Goal: Transaction & Acquisition: Obtain resource

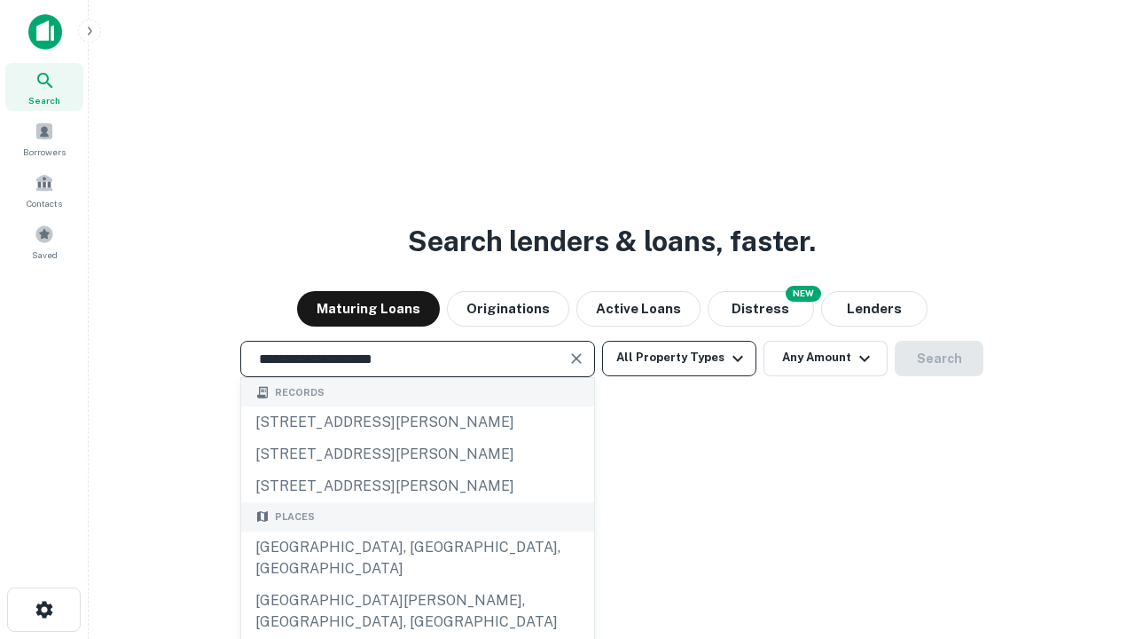
type input "**********"
click at [679, 357] on button "All Property Types" at bounding box center [679, 358] width 154 height 35
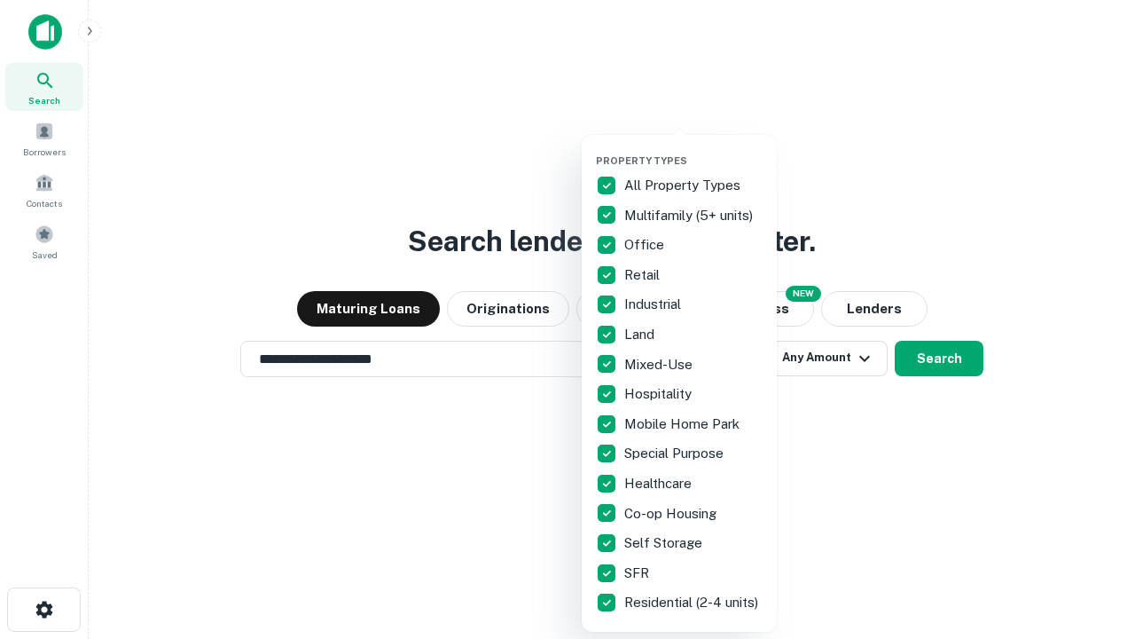
click at [694, 149] on button "button" at bounding box center [693, 149] width 195 height 1
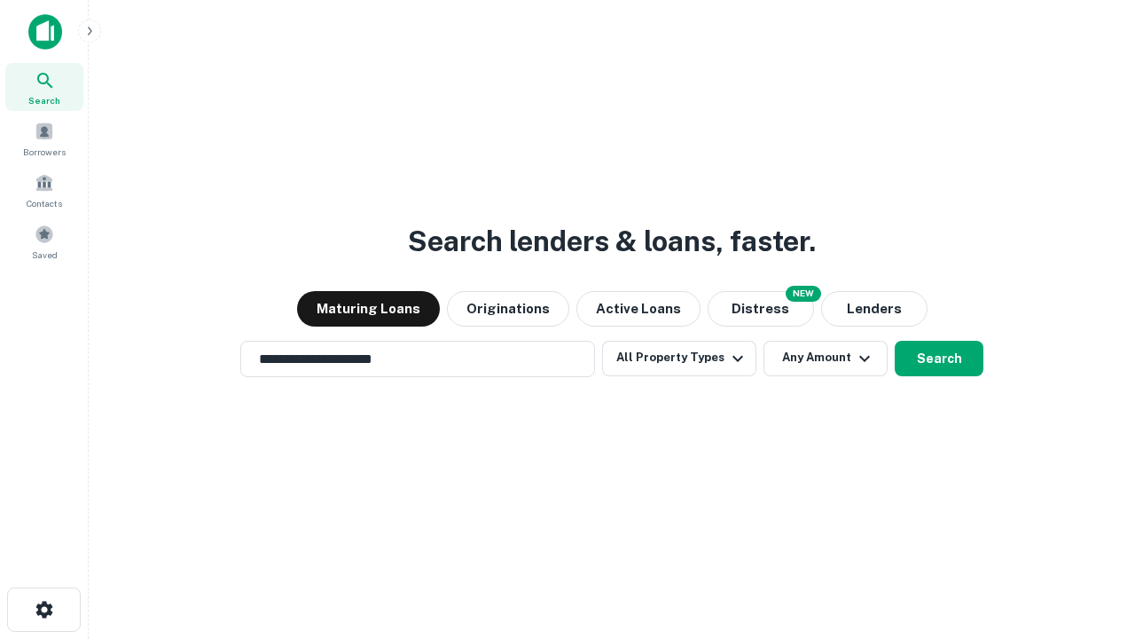
scroll to position [11, 214]
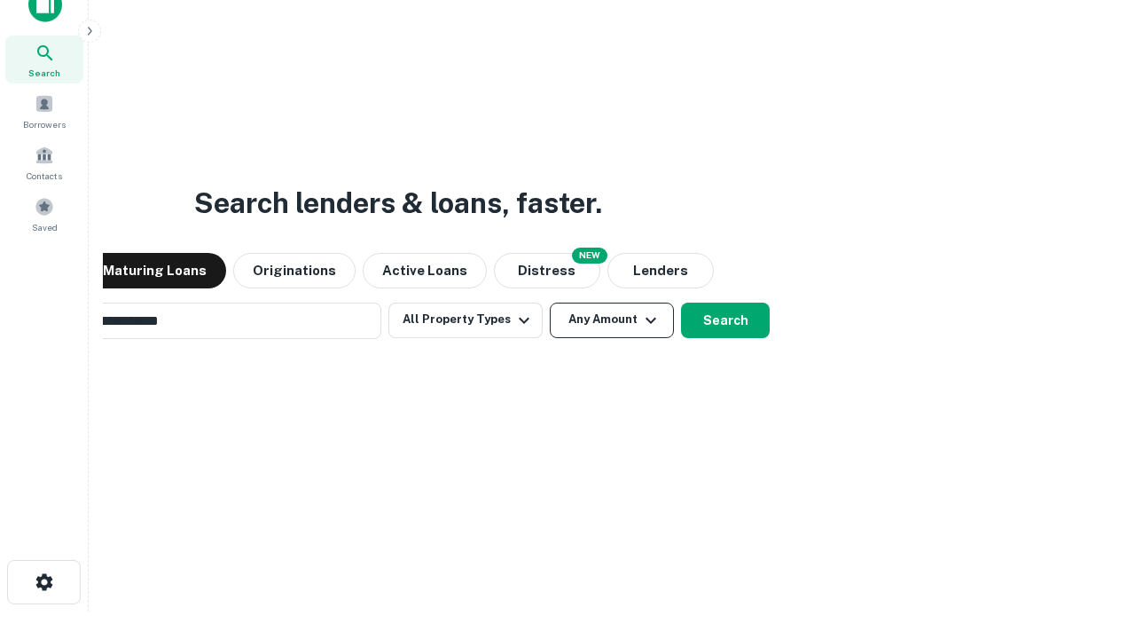
click at [550, 302] on button "Any Amount" at bounding box center [612, 319] width 124 height 35
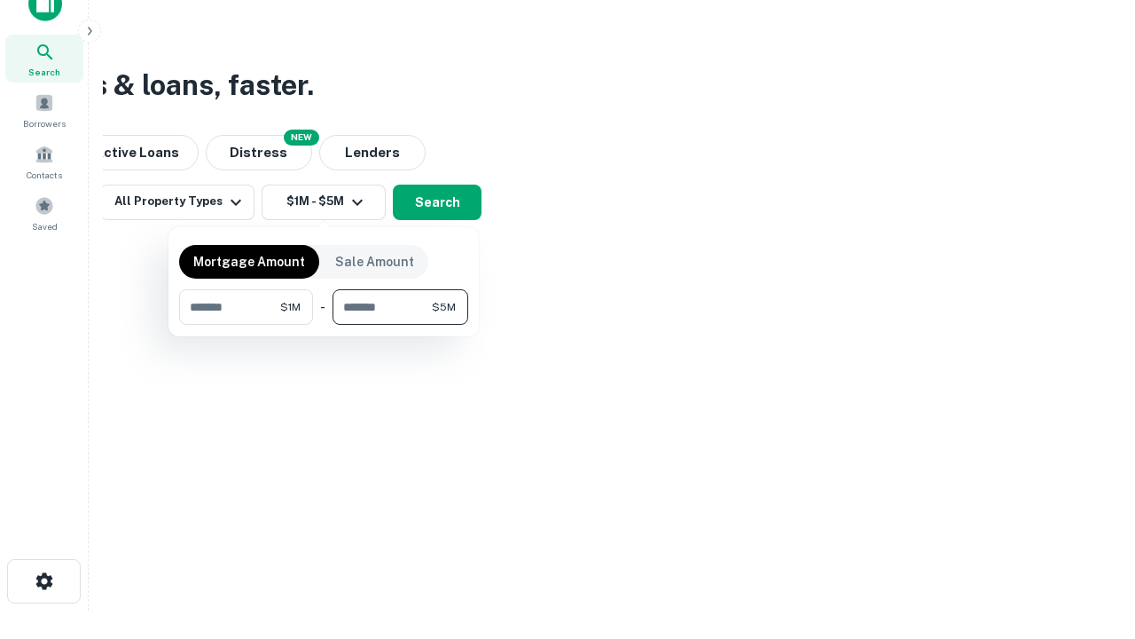
type input "*******"
click at [324, 325] on button "button" at bounding box center [323, 325] width 289 height 1
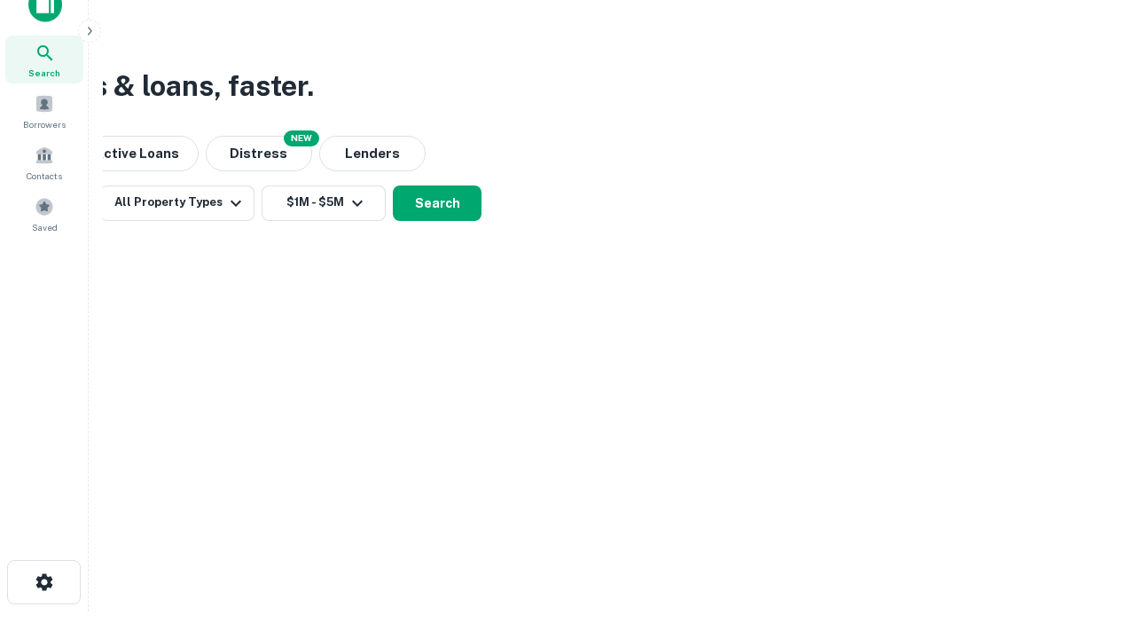
scroll to position [11, 327]
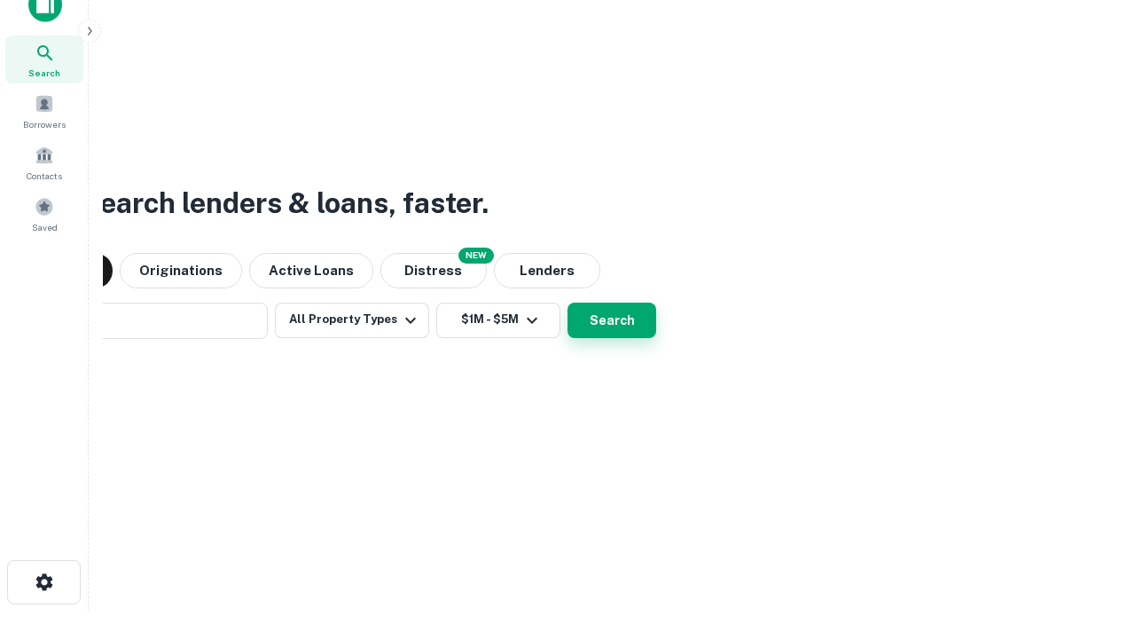
click at [568, 302] on button "Search" at bounding box center [612, 319] width 89 height 35
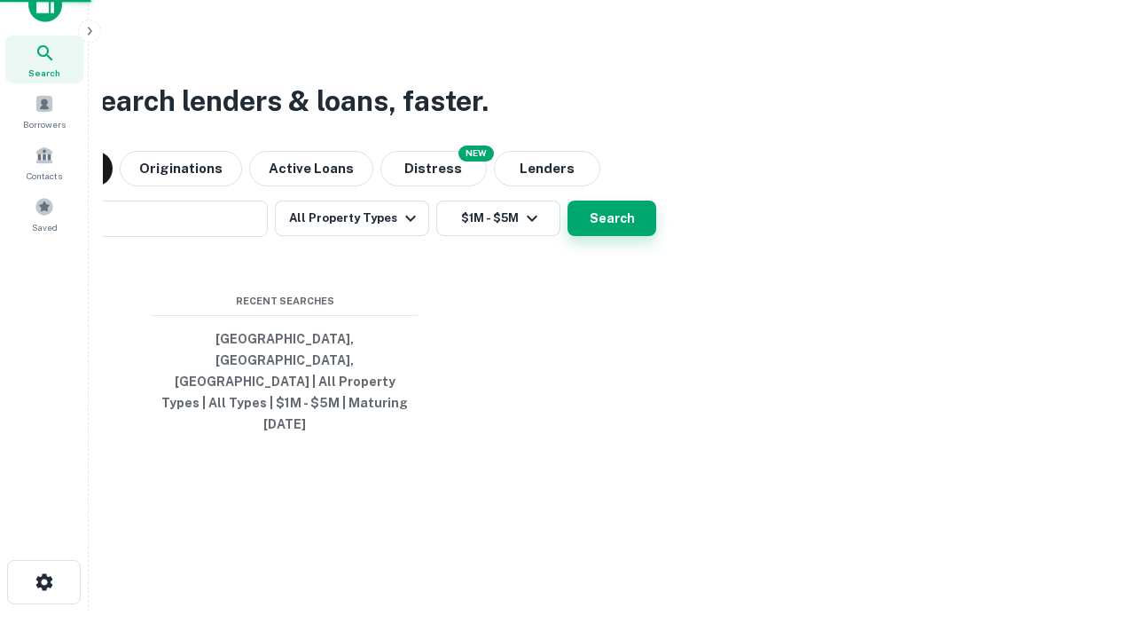
scroll to position [47, 502]
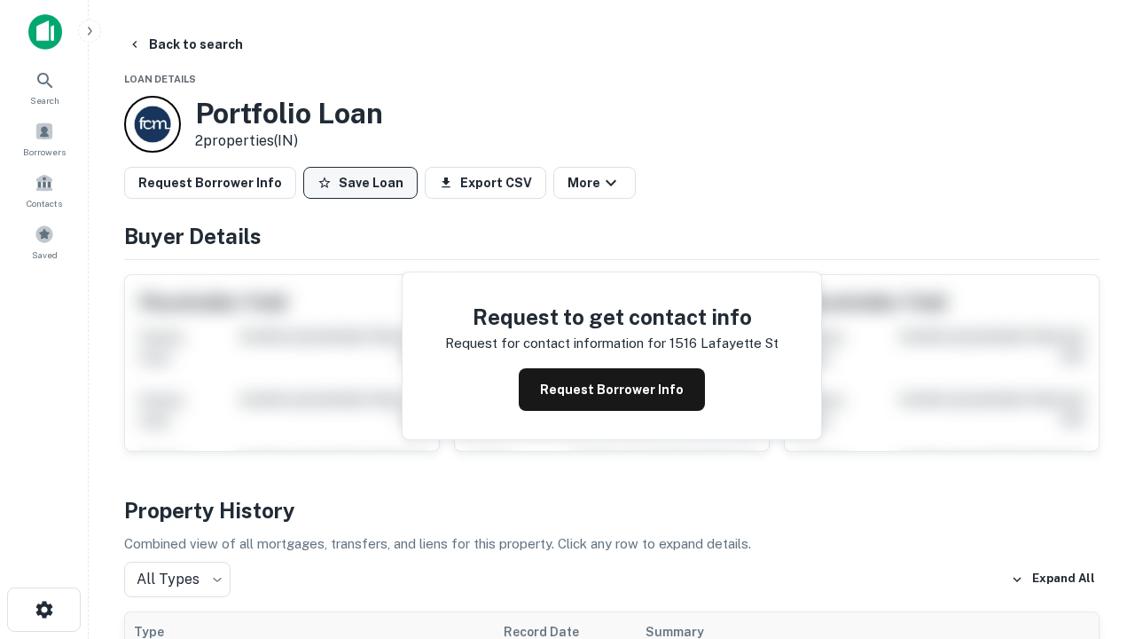
click at [360, 183] on button "Save Loan" at bounding box center [360, 183] width 114 height 32
click at [365, 183] on button "Loan Saved" at bounding box center [364, 183] width 122 height 32
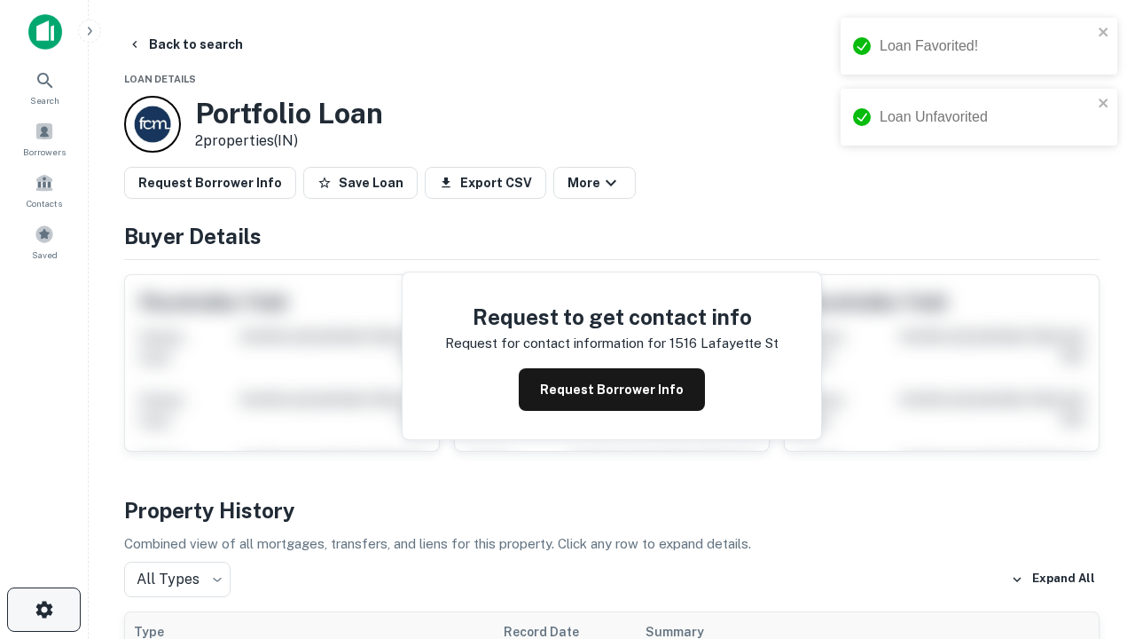
click at [43, 609] on icon "button" at bounding box center [44, 609] width 21 height 21
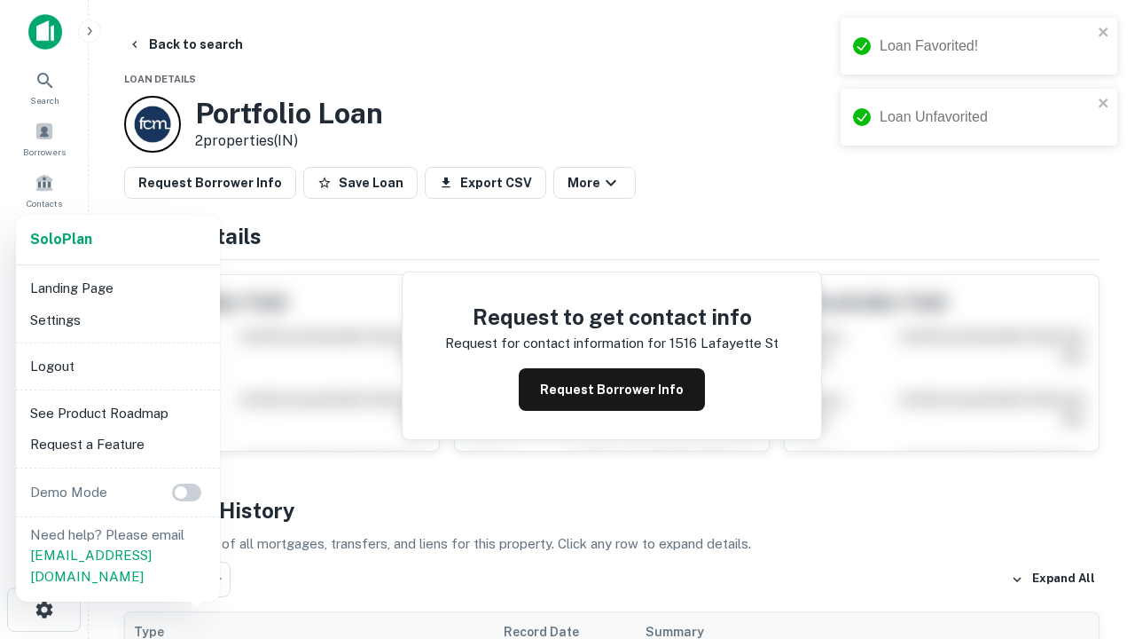
click at [117, 365] on li "Logout" at bounding box center [118, 366] width 190 height 32
